Goal: Task Accomplishment & Management: Use online tool/utility

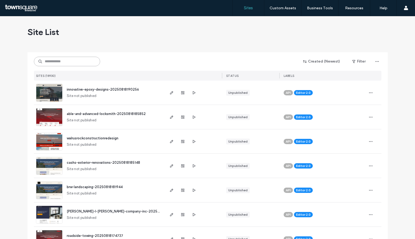
paste input "**********"
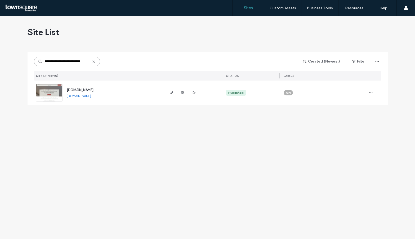
drag, startPoint x: 54, startPoint y: 61, endPoint x: -4, endPoint y: 61, distance: 58.8
click at [0, 61] on html ".wqwq-1{fill:#231f20;} .cls-1q, .cls-2q { fill-rule: evenodd; } .cls-2q { fill:…" at bounding box center [207, 119] width 415 height 239
type input "**********"
click at [173, 94] on icon "button" at bounding box center [171, 93] width 4 height 4
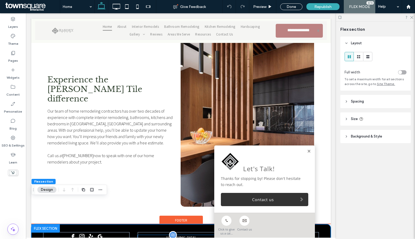
click at [179, 235] on div "Long Beach, CA 90808" at bounding box center [181, 237] width 86 height 5
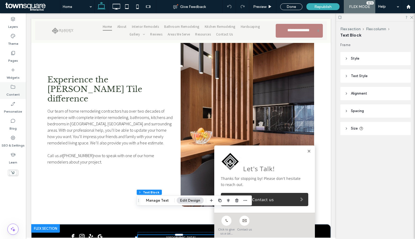
click at [15, 91] on label "Content" at bounding box center [12, 92] width 13 height 7
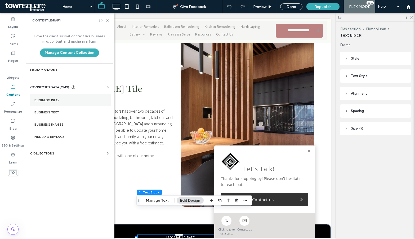
click at [64, 102] on section "Business Info" at bounding box center [70, 100] width 80 height 12
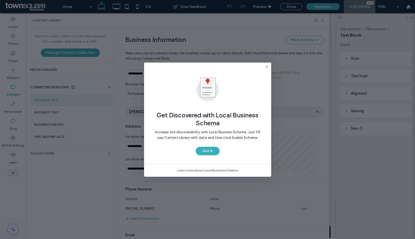
scroll to position [49, 0]
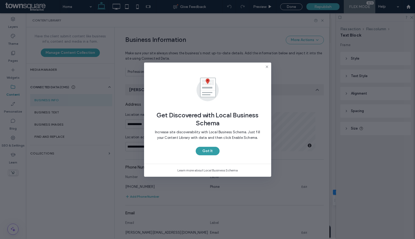
click at [213, 151] on button "Got It" at bounding box center [208, 151] width 24 height 8
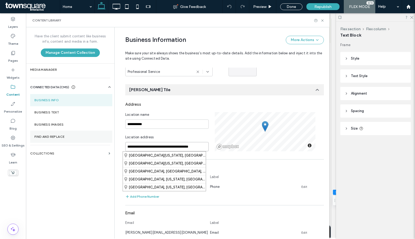
drag, startPoint x: 160, startPoint y: 147, endPoint x: 97, endPoint y: 141, distance: 63.6
click at [97, 141] on div "**********" at bounding box center [177, 132] width 303 height 211
click at [188, 155] on div "Huntington Beach, California, United States of America" at bounding box center [164, 155] width 83 height 8
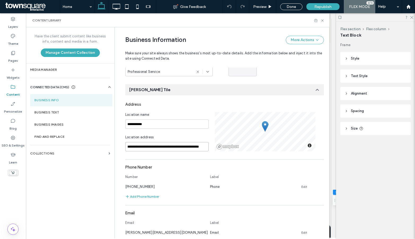
click at [171, 146] on input "**********" at bounding box center [166, 146] width 83 height 9
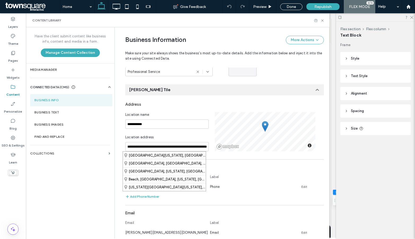
click at [190, 154] on div "Huntington Beach, California 92647, United States" at bounding box center [164, 155] width 83 height 8
type input "**********"
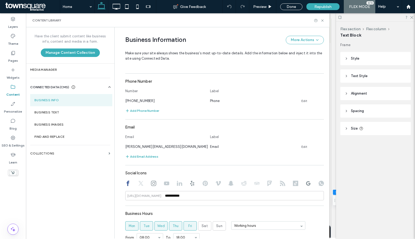
scroll to position [0, 0]
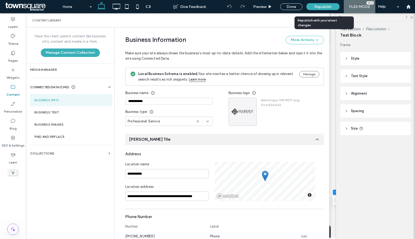
click at [318, 8] on span "Republish" at bounding box center [322, 6] width 17 height 4
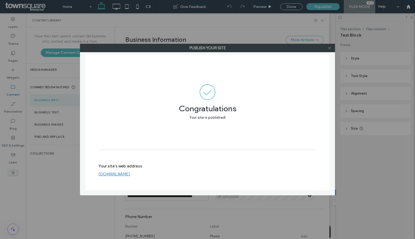
click at [329, 47] on icon at bounding box center [329, 48] width 4 height 4
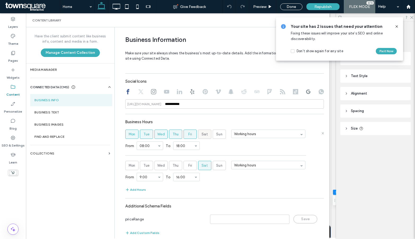
scroll to position [234, 0]
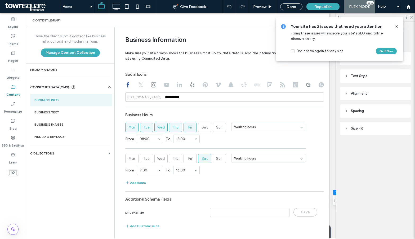
click at [396, 28] on icon at bounding box center [396, 26] width 4 height 4
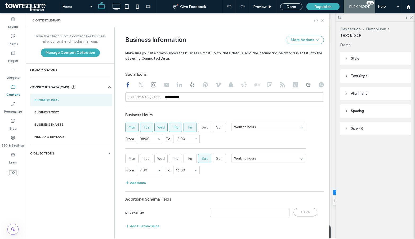
click at [323, 20] on icon at bounding box center [322, 21] width 4 height 4
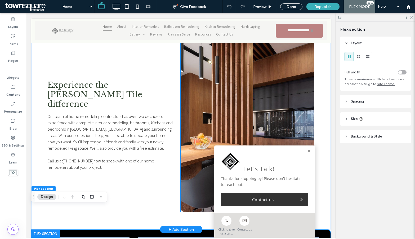
scroll to position [559, 0]
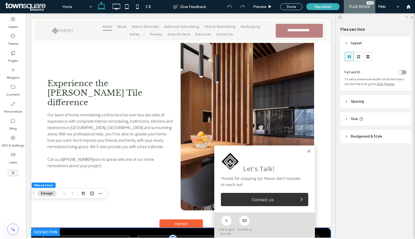
click at [181, 238] on div "Long Beach, CA 90808" at bounding box center [181, 240] width 86 height 5
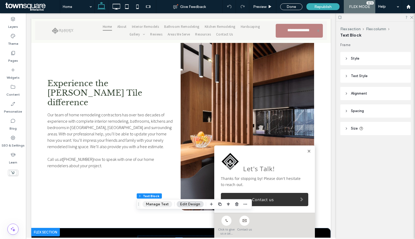
click at [165, 204] on button "Manage Text" at bounding box center [157, 204] width 30 height 6
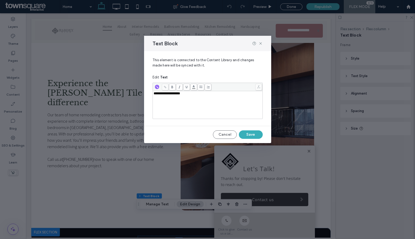
click at [163, 98] on div "**********" at bounding box center [207, 105] width 108 height 26
click at [163, 87] on span at bounding box center [165, 87] width 7 height 7
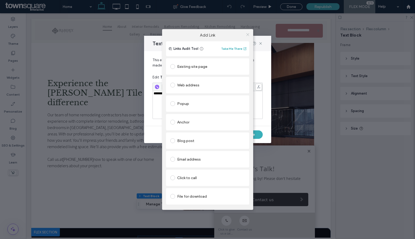
click at [247, 33] on icon at bounding box center [248, 35] width 4 height 4
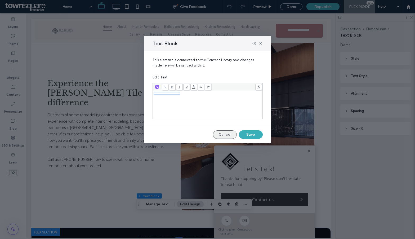
click at [223, 133] on button "Cancel" at bounding box center [225, 134] width 24 height 8
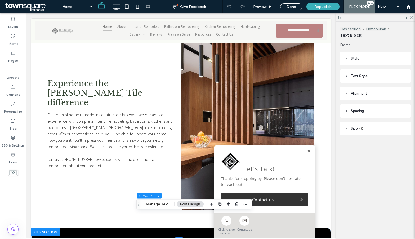
click at [307, 150] on link at bounding box center [309, 151] width 4 height 4
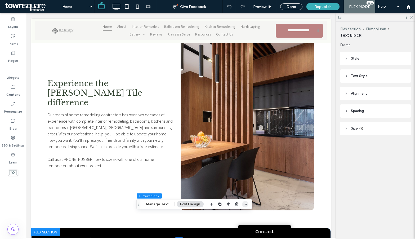
click at [246, 204] on icon "button" at bounding box center [245, 204] width 4 height 4
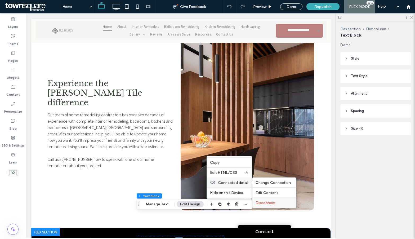
click at [277, 202] on label "Disconnect" at bounding box center [273, 202] width 37 height 4
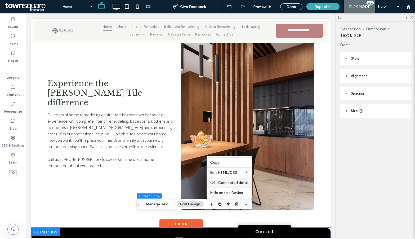
click at [179, 238] on div at bounding box center [178, 243] width 85 height 0
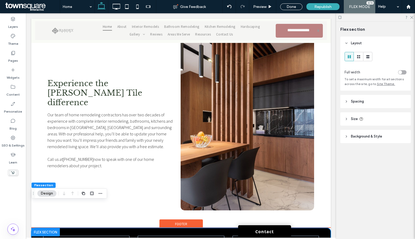
click at [184, 238] on span "Number, Street, City, State, Zip Code" at bounding box center [181, 241] width 48 height 4
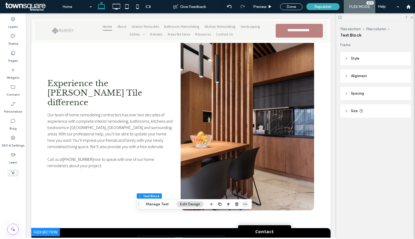
click at [245, 203] on icon "button" at bounding box center [245, 204] width 4 height 4
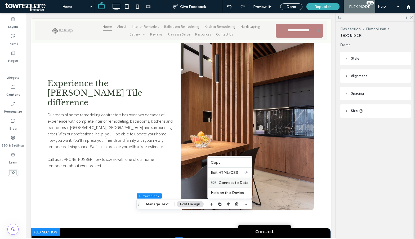
click at [240, 183] on span "Connect to Data" at bounding box center [234, 182] width 30 height 4
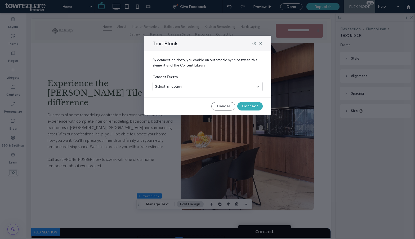
click at [219, 84] on div "Select an option" at bounding box center [204, 86] width 99 height 5
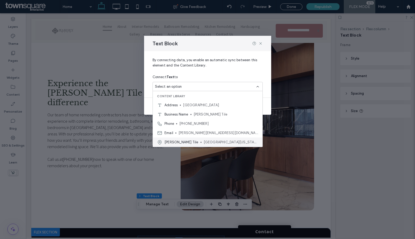
click at [170, 142] on span "Hardey Tile" at bounding box center [181, 141] width 34 height 5
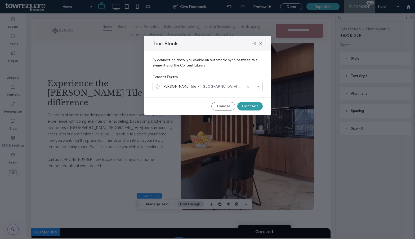
click at [253, 107] on button "Connect" at bounding box center [249, 106] width 25 height 8
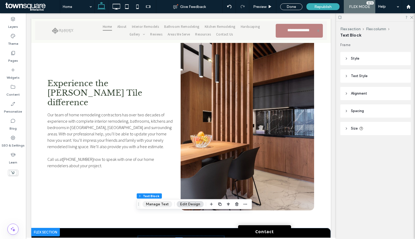
click at [158, 202] on button "Manage Text" at bounding box center [157, 204] width 30 height 6
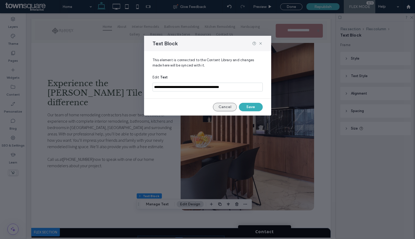
click at [222, 107] on button "Cancel" at bounding box center [225, 107] width 24 height 8
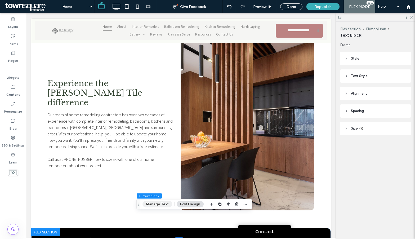
click at [157, 206] on button "Manage Text" at bounding box center [157, 204] width 30 height 6
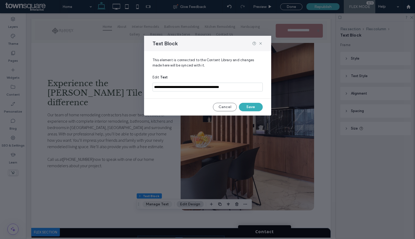
click at [156, 206] on div "**********" at bounding box center [207, 119] width 415 height 239
click at [224, 105] on button "Cancel" at bounding box center [225, 107] width 24 height 8
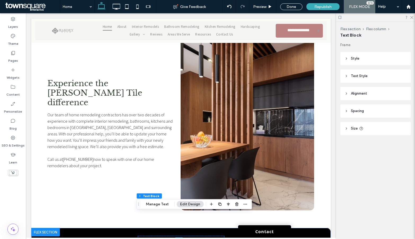
click at [187, 205] on button "Edit Design" at bounding box center [190, 204] width 27 height 6
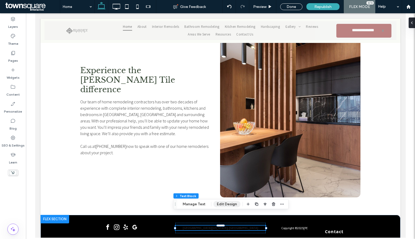
click at [221, 207] on button "Edit Design" at bounding box center [226, 204] width 27 height 6
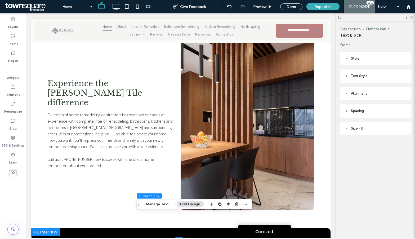
click at [369, 60] on header "Style" at bounding box center [375, 58] width 70 height 13
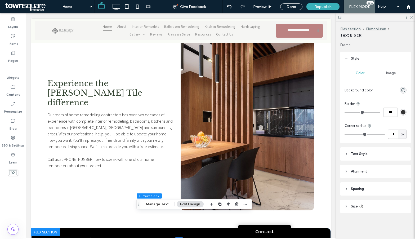
click at [366, 154] on span "Text Style" at bounding box center [359, 153] width 17 height 5
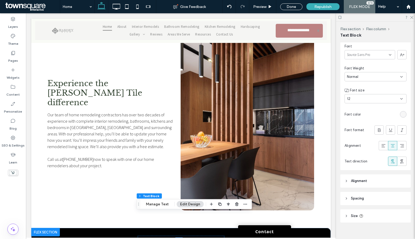
scroll to position [126, 0]
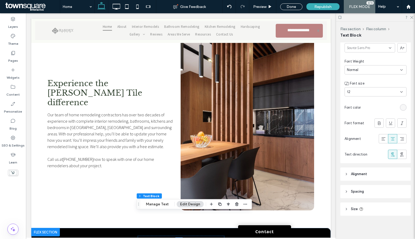
click at [401, 107] on div "rgb(247, 247, 247)" at bounding box center [403, 107] width 4 height 4
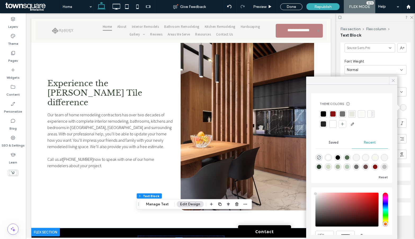
click at [392, 81] on icon at bounding box center [393, 80] width 5 height 5
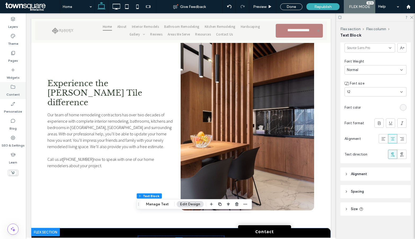
click at [13, 93] on label "Content" at bounding box center [12, 92] width 13 height 7
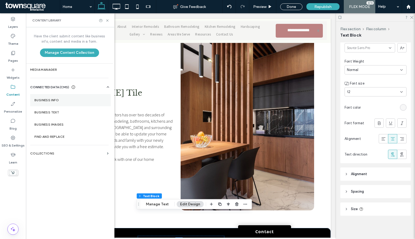
click at [61, 102] on section "Business Info" at bounding box center [70, 100] width 80 height 12
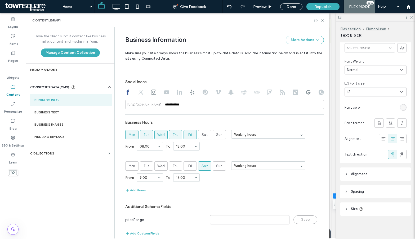
scroll to position [245, 0]
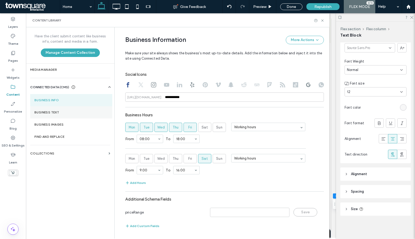
click at [50, 113] on label "Business Text" at bounding box center [71, 112] width 74 height 4
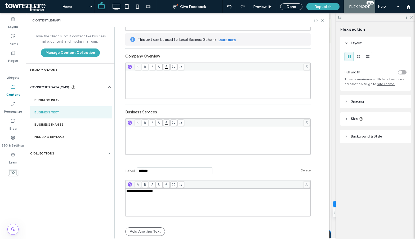
scroll to position [559, 0]
click at [59, 104] on section "Business Info" at bounding box center [71, 100] width 82 height 12
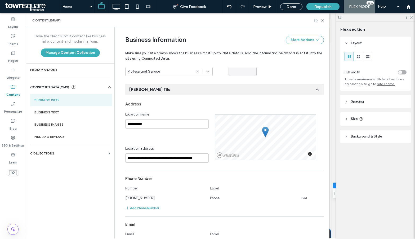
scroll to position [55, 0]
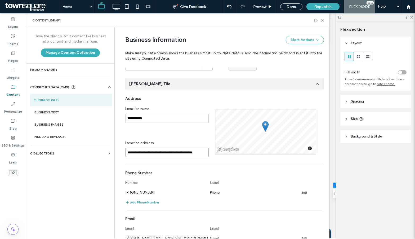
click at [167, 151] on input "**********" at bounding box center [166, 152] width 83 height 9
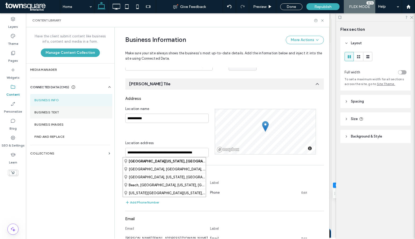
click at [68, 113] on label "Business Text" at bounding box center [71, 112] width 74 height 4
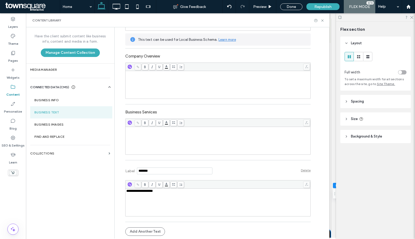
scroll to position [559, 0]
drag, startPoint x: 183, startPoint y: 194, endPoint x: 80, endPoint y: 193, distance: 103.2
click at [80, 193] on div "**********" at bounding box center [177, 132] width 303 height 211
drag, startPoint x: 169, startPoint y: 192, endPoint x: 158, endPoint y: 191, distance: 10.4
click at [156, 191] on span "**********" at bounding box center [158, 190] width 65 height 3
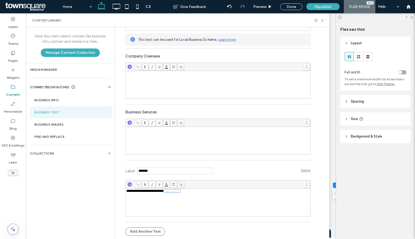
drag, startPoint x: 173, startPoint y: 192, endPoint x: 209, endPoint y: 196, distance: 36.5
click at [205, 196] on div "**********" at bounding box center [217, 202] width 183 height 26
click at [292, 8] on div "Done" at bounding box center [291, 6] width 22 height 7
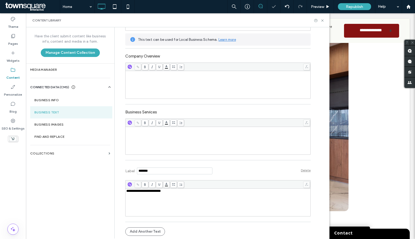
scroll to position [559, 0]
click at [353, 8] on span "Republish" at bounding box center [354, 6] width 17 height 4
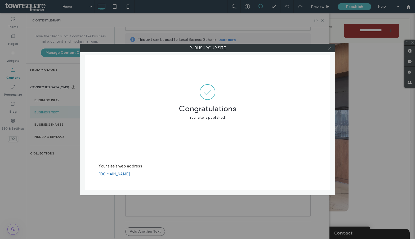
click at [332, 49] on div at bounding box center [329, 48] width 8 height 8
click at [331, 49] on icon at bounding box center [329, 48] width 4 height 4
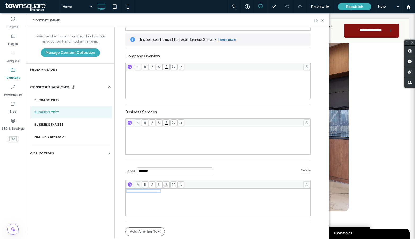
drag, startPoint x: 191, startPoint y: 200, endPoint x: 105, endPoint y: 181, distance: 87.9
click at [106, 181] on div "**********" at bounding box center [177, 132] width 303 height 211
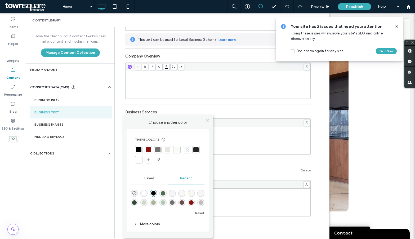
click at [166, 184] on body ".wqwq-1{fill:#231f20;} .cls-1q, .cls-2q { fill-rule: evenodd; } .cls-2q { fill:…" at bounding box center [207, 119] width 415 height 239
click at [179, 151] on div at bounding box center [176, 149] width 5 height 5
click at [264, 204] on div "**********" at bounding box center [217, 202] width 183 height 26
click at [259, 168] on div "Label Delete" at bounding box center [217, 170] width 185 height 15
click at [209, 119] on icon at bounding box center [207, 120] width 4 height 4
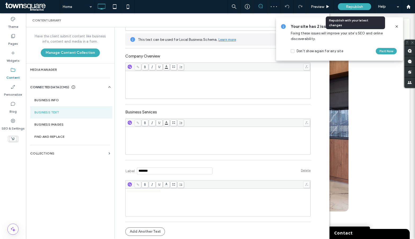
click at [344, 7] on div "Republish" at bounding box center [354, 6] width 33 height 7
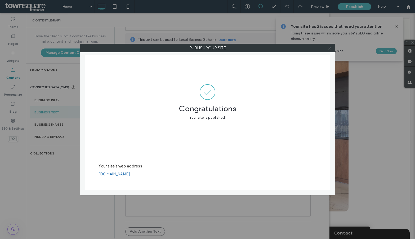
click at [331, 49] on icon at bounding box center [329, 48] width 4 height 4
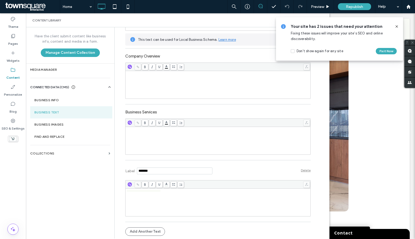
click at [185, 202] on div "**********" at bounding box center [217, 202] width 183 height 26
drag, startPoint x: 226, startPoint y: 202, endPoint x: 84, endPoint y: 180, distance: 143.3
click at [85, 180] on div "**********" at bounding box center [177, 132] width 303 height 211
click at [267, 197] on div "**********" at bounding box center [217, 202] width 183 height 26
click at [233, 191] on div "**********" at bounding box center [217, 191] width 183 height 4
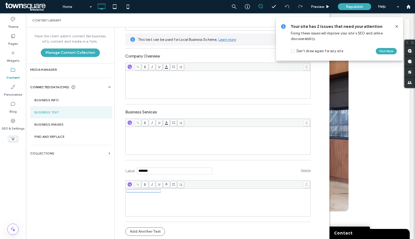
drag, startPoint x: 237, startPoint y: 202, endPoint x: 95, endPoint y: 174, distance: 144.5
click at [96, 174] on div "**********" at bounding box center [177, 132] width 303 height 211
click at [228, 212] on div "**********" at bounding box center [217, 202] width 183 height 26
click at [63, 99] on label "Business Info" at bounding box center [71, 100] width 74 height 4
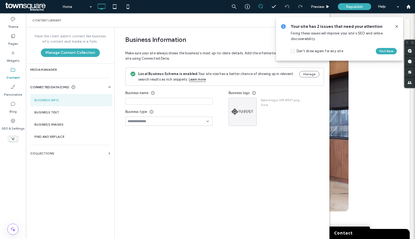
type input "**********"
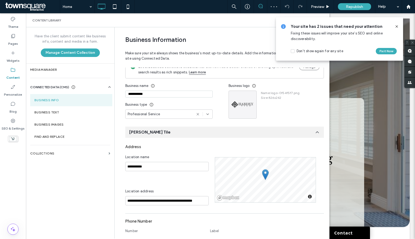
scroll to position [0, 0]
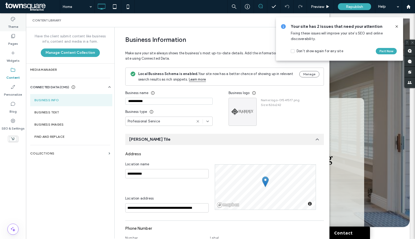
click at [12, 21] on use at bounding box center [13, 19] width 4 height 4
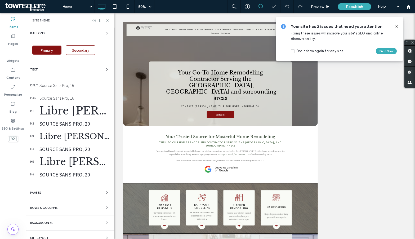
scroll to position [92, 0]
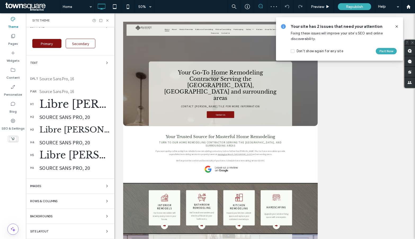
click at [50, 232] on div "Site Layout" at bounding box center [70, 231] width 80 height 6
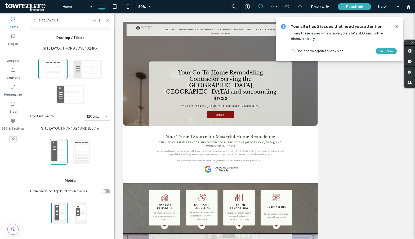
scroll to position [19, 0]
click at [31, 19] on div "Site Layout" at bounding box center [70, 20] width 88 height 14
click at [32, 19] on icon at bounding box center [34, 20] width 4 height 4
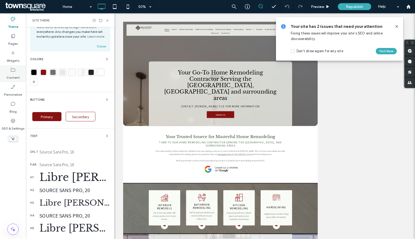
click at [8, 71] on div "Content" at bounding box center [13, 73] width 26 height 17
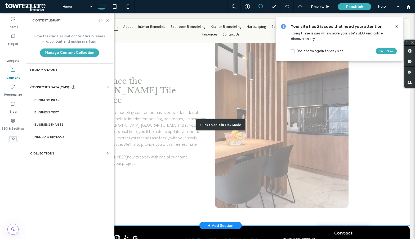
scroll to position [564, 0]
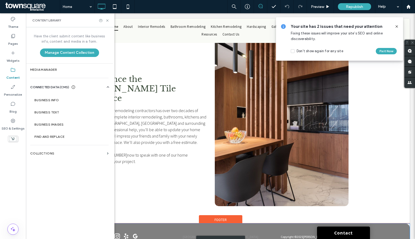
click at [205, 236] on div "Click to edit in Flex Mode" at bounding box center [220, 241] width 49 height 11
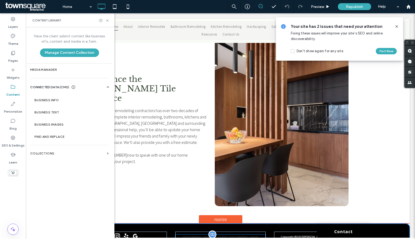
scroll to position [563, 0]
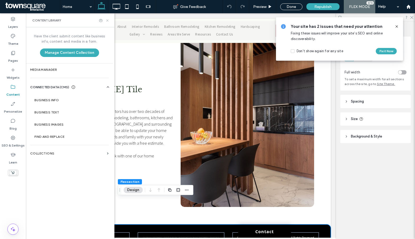
drag, startPoint x: 107, startPoint y: 20, endPoint x: 146, endPoint y: 178, distance: 163.0
click at [107, 20] on icon at bounding box center [107, 21] width 4 height 4
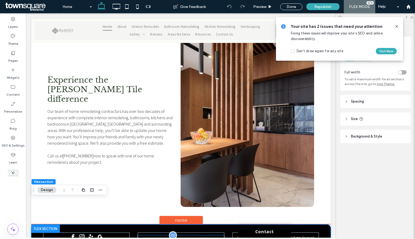
click at [179, 235] on div "Huntington Beach, California 92647, United States" at bounding box center [181, 237] width 86 height 5
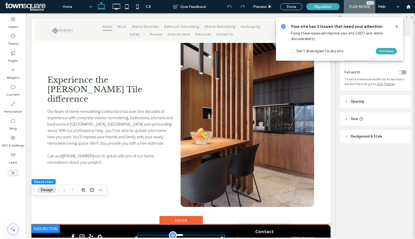
click at [179, 235] on div "Huntington Beach, California 92647, United States" at bounding box center [181, 237] width 86 height 5
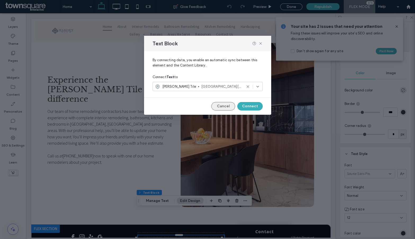
click at [222, 103] on button "Cancel" at bounding box center [223, 106] width 24 height 8
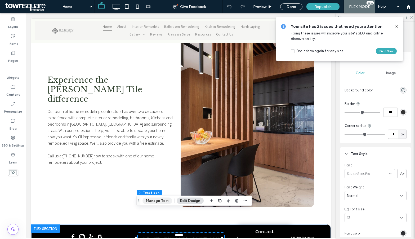
click at [160, 199] on button "Manage Text" at bounding box center [157, 200] width 30 height 6
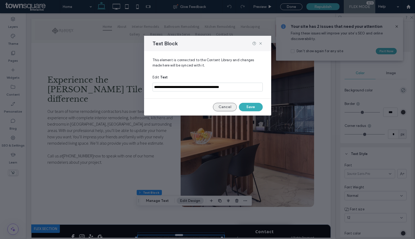
drag, startPoint x: 225, startPoint y: 107, endPoint x: 117, endPoint y: 120, distance: 109.0
click at [225, 107] on button "Cancel" at bounding box center [225, 107] width 24 height 8
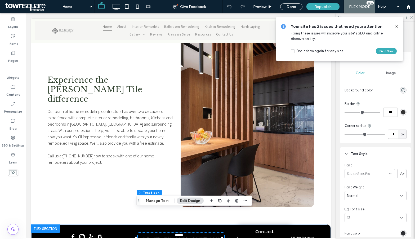
click at [395, 26] on icon at bounding box center [396, 26] width 4 height 4
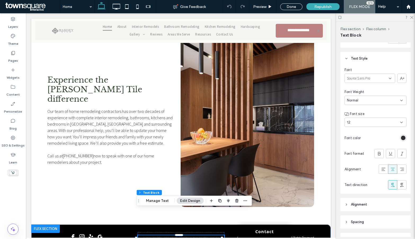
scroll to position [106, 0]
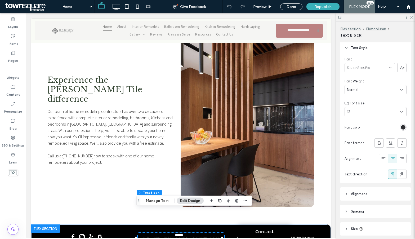
click at [401, 128] on div "rgb(45, 46, 50)" at bounding box center [403, 127] width 4 height 4
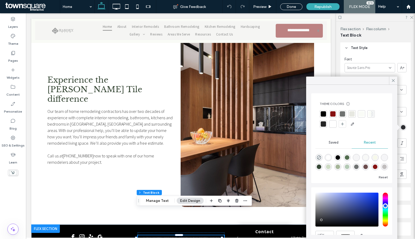
click at [362, 112] on div at bounding box center [361, 113] width 5 height 5
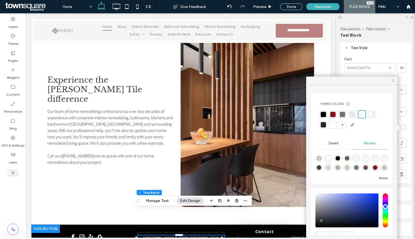
click at [396, 82] on div at bounding box center [393, 80] width 8 height 8
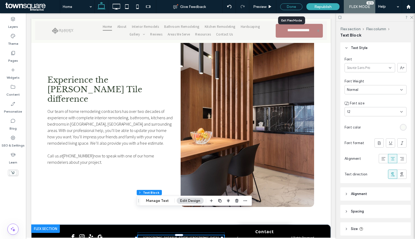
click at [293, 6] on div "Done" at bounding box center [291, 6] width 22 height 7
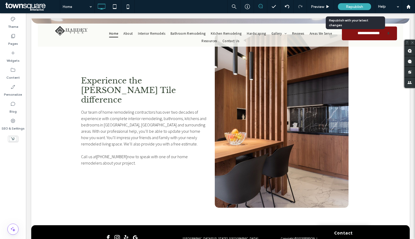
click at [352, 6] on span "Republish" at bounding box center [354, 6] width 17 height 4
